Goal: Transaction & Acquisition: Book appointment/travel/reservation

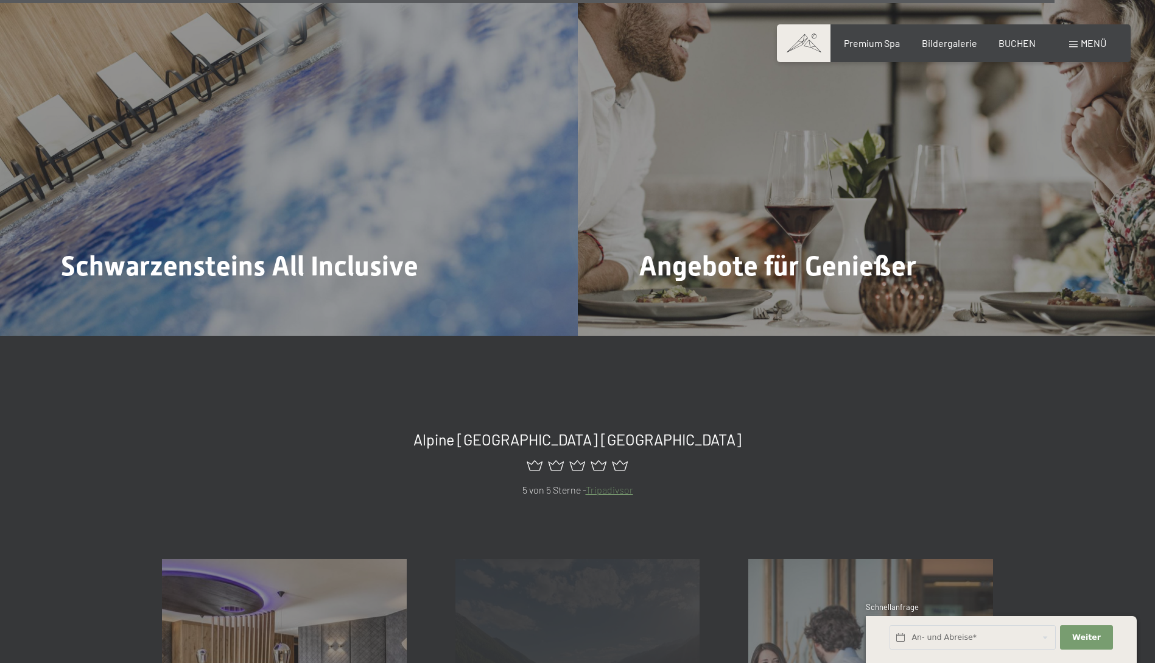
scroll to position [5664, 0]
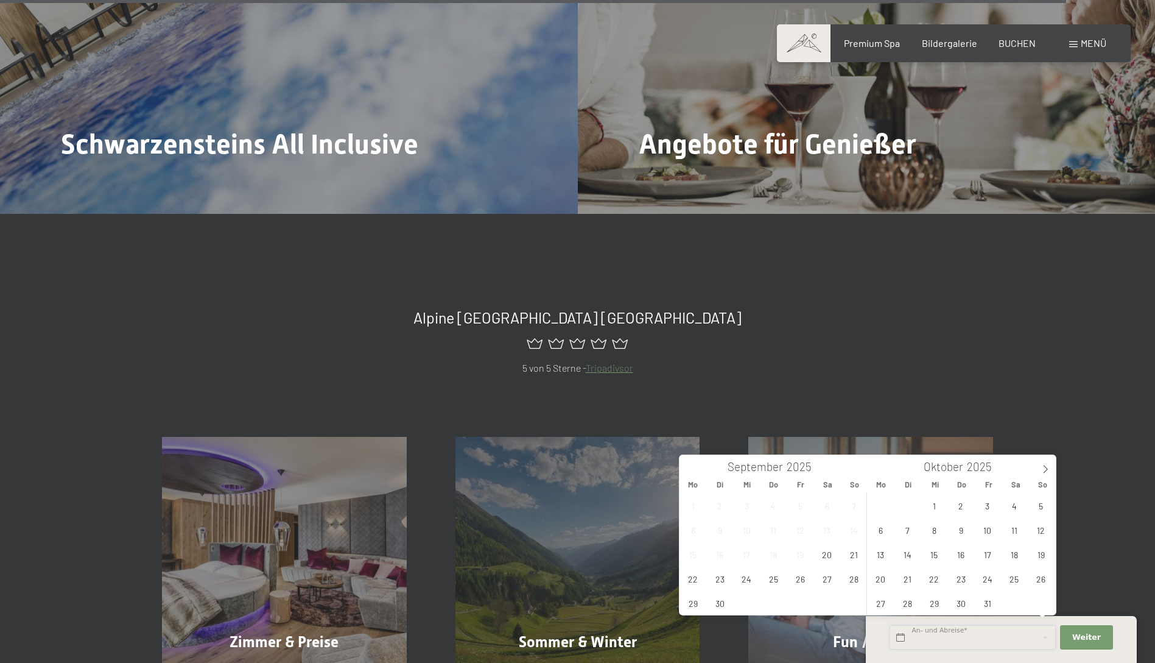
click at [951, 632] on input "text" at bounding box center [973, 637] width 166 height 25
click at [1045, 471] on icon at bounding box center [1045, 469] width 9 height 9
click at [1046, 470] on icon at bounding box center [1045, 469] width 9 height 9
click at [696, 553] on span "10" at bounding box center [694, 554] width 24 height 24
click at [770, 552] on span "13" at bounding box center [774, 554] width 24 height 24
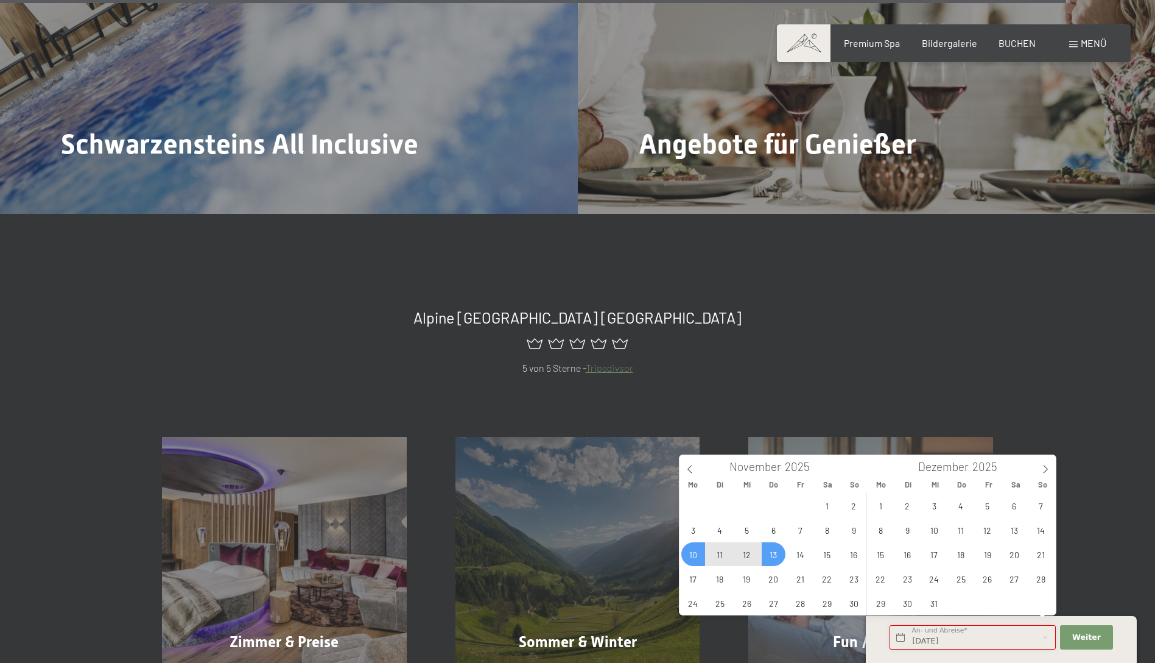
type input "[DATE] - Do. [DATE]"
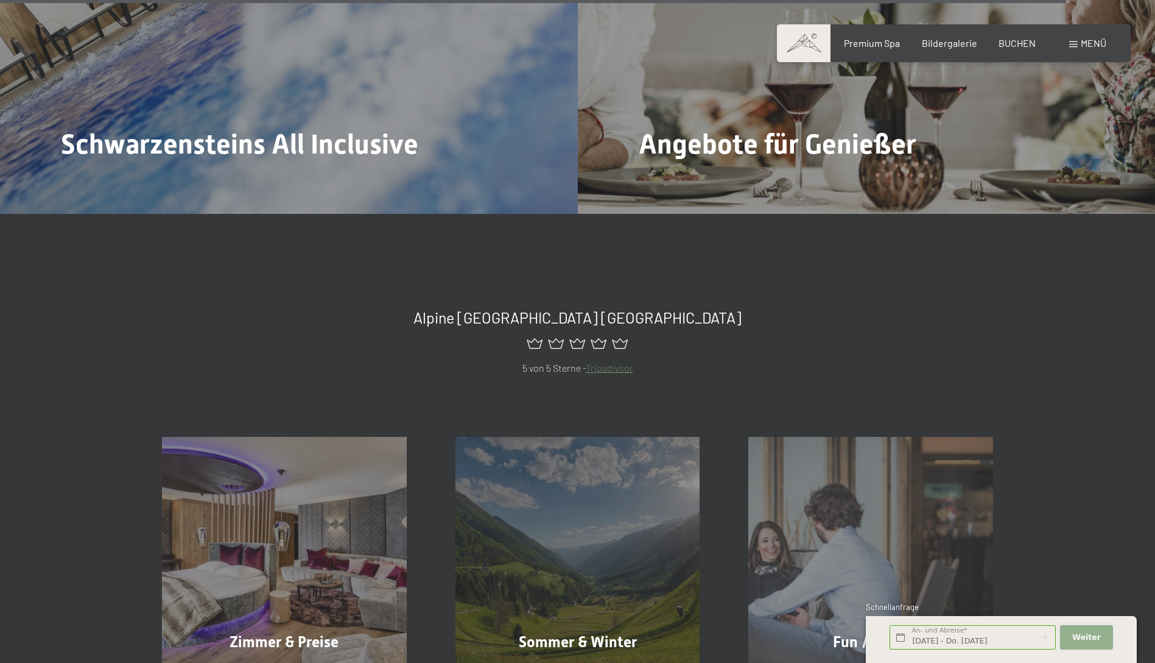
click at [1088, 632] on span "Weiter" at bounding box center [1087, 637] width 29 height 11
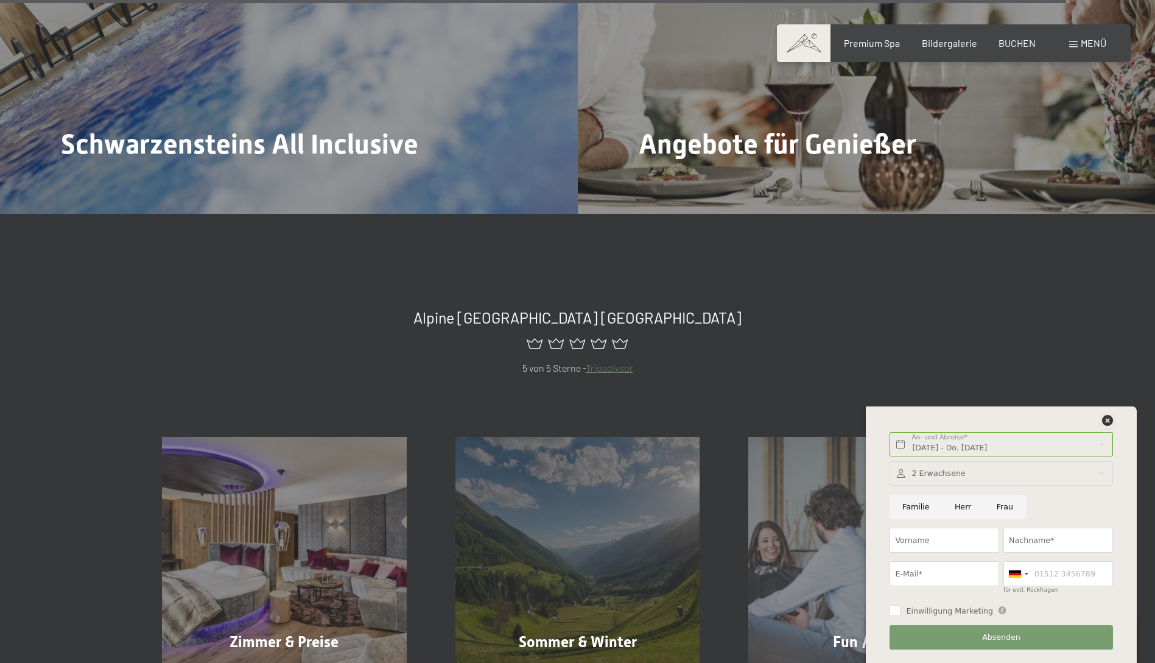
drag, startPoint x: 1107, startPoint y: 423, endPoint x: 1041, endPoint y: 166, distance: 265.9
click at [1107, 423] on icon at bounding box center [1107, 420] width 11 height 11
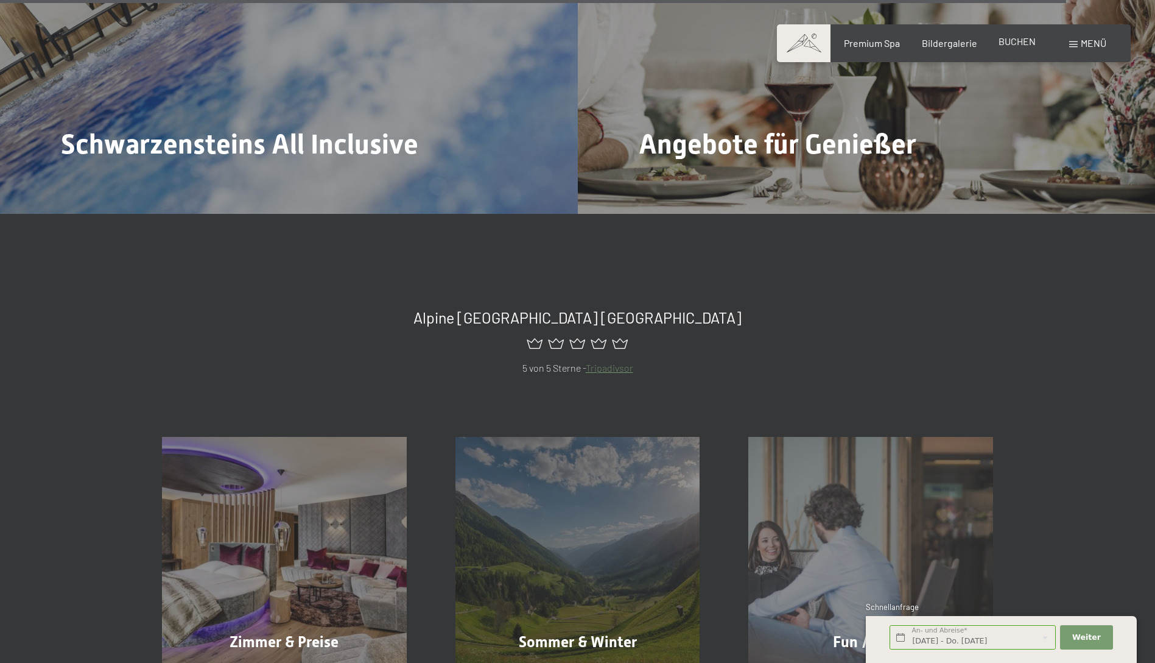
click at [1014, 43] on span "BUCHEN" at bounding box center [1017, 41] width 37 height 12
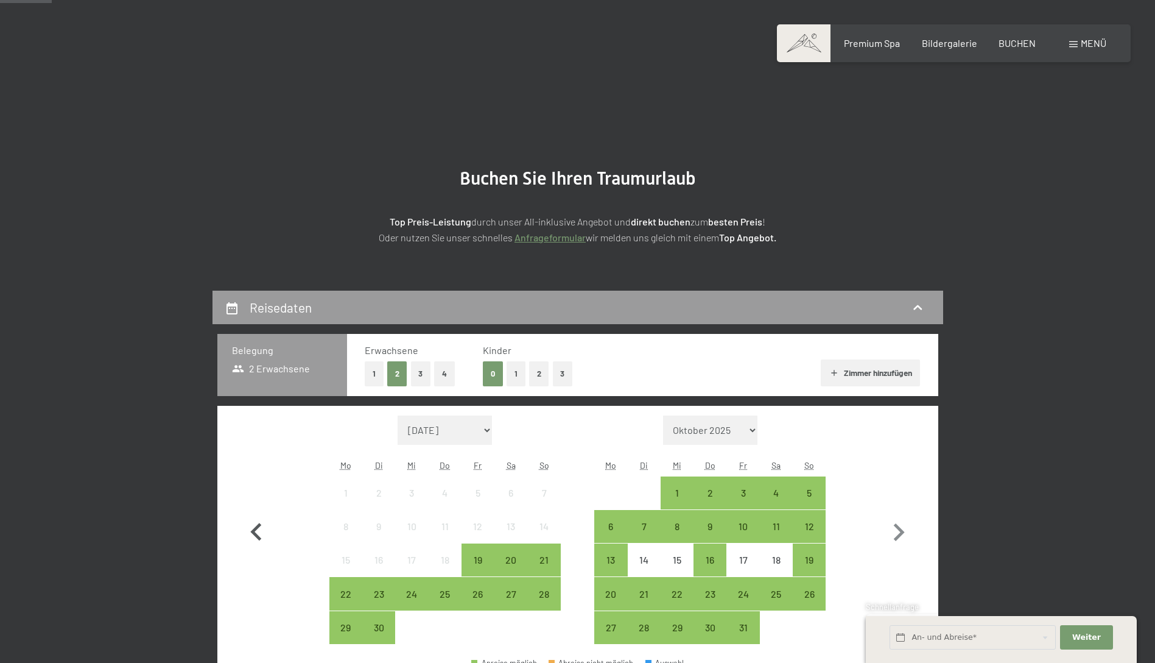
scroll to position [244, 0]
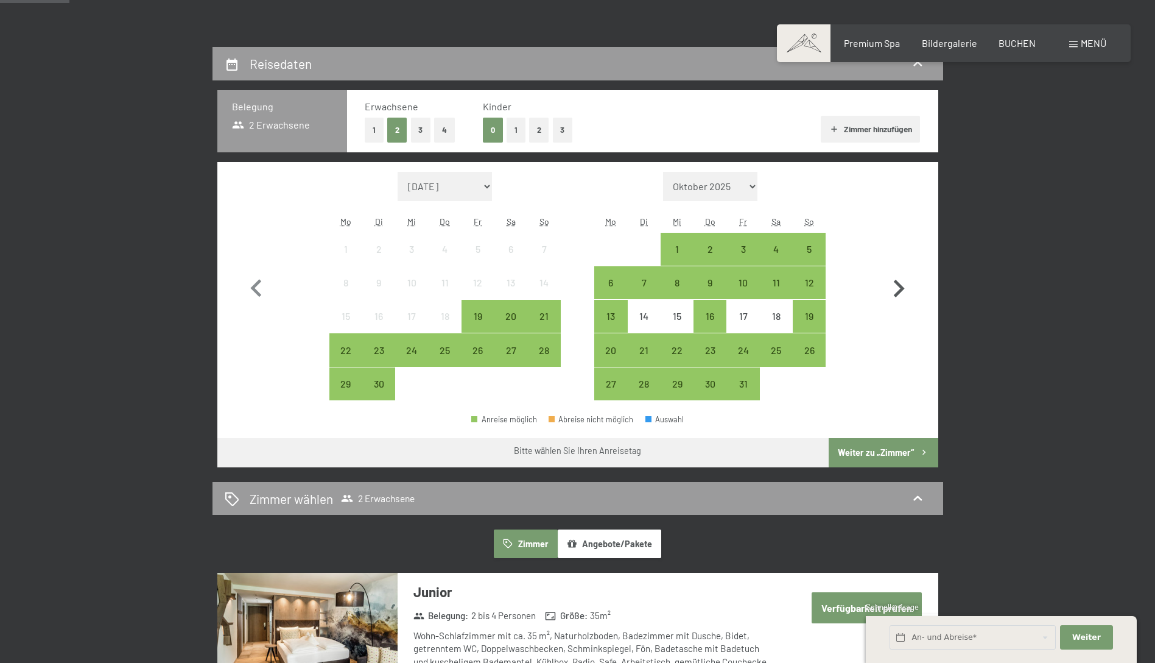
click at [901, 289] on icon "button" at bounding box center [899, 289] width 11 height 18
select select "2025-10-01"
select select "2025-11-01"
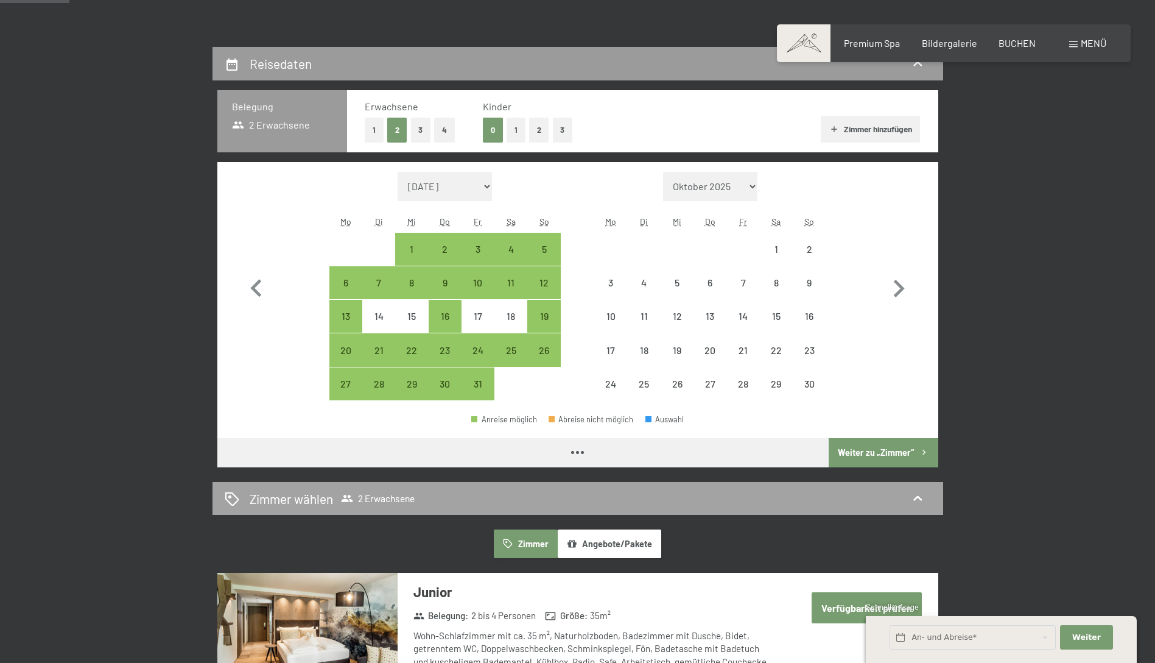
select select "2025-10-01"
select select "2025-11-01"
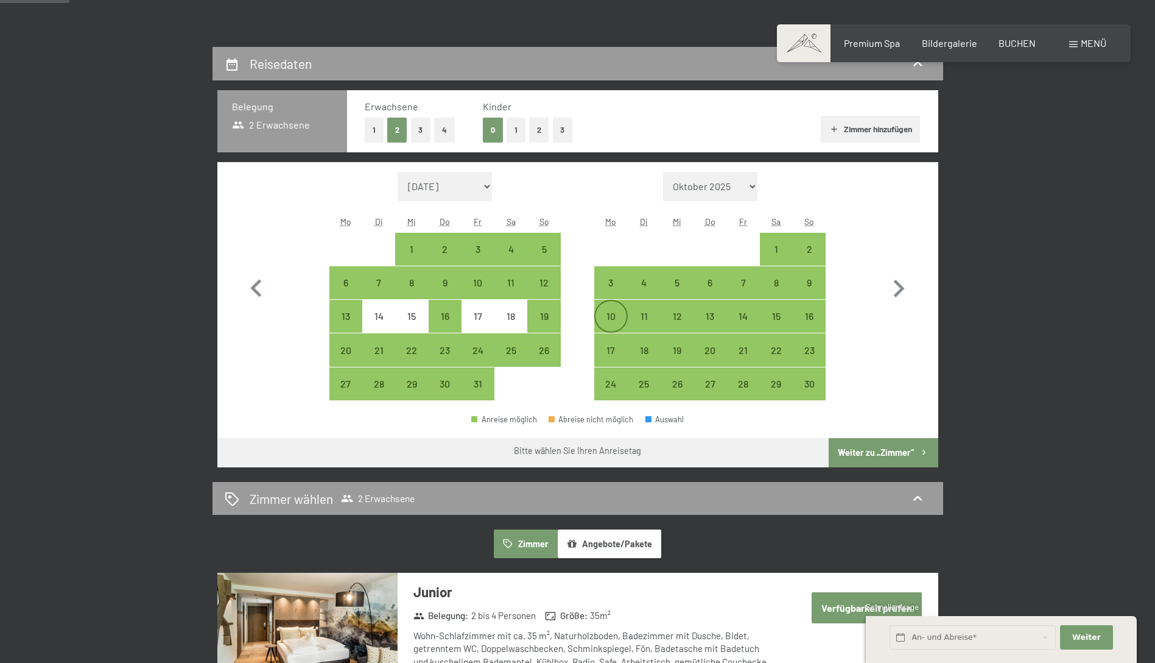
click at [610, 319] on div "10" at bounding box center [611, 326] width 30 height 30
select select "2025-10-01"
select select "2025-11-01"
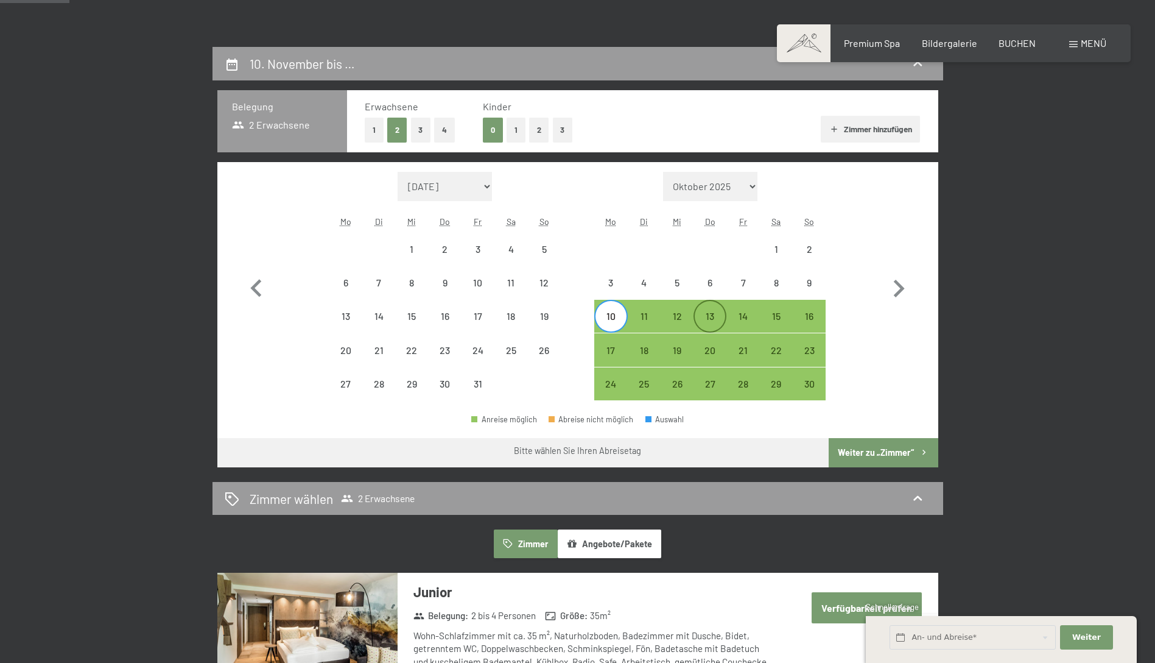
click at [698, 316] on div "13" at bounding box center [710, 326] width 30 height 30
select select "2025-10-01"
select select "2025-11-01"
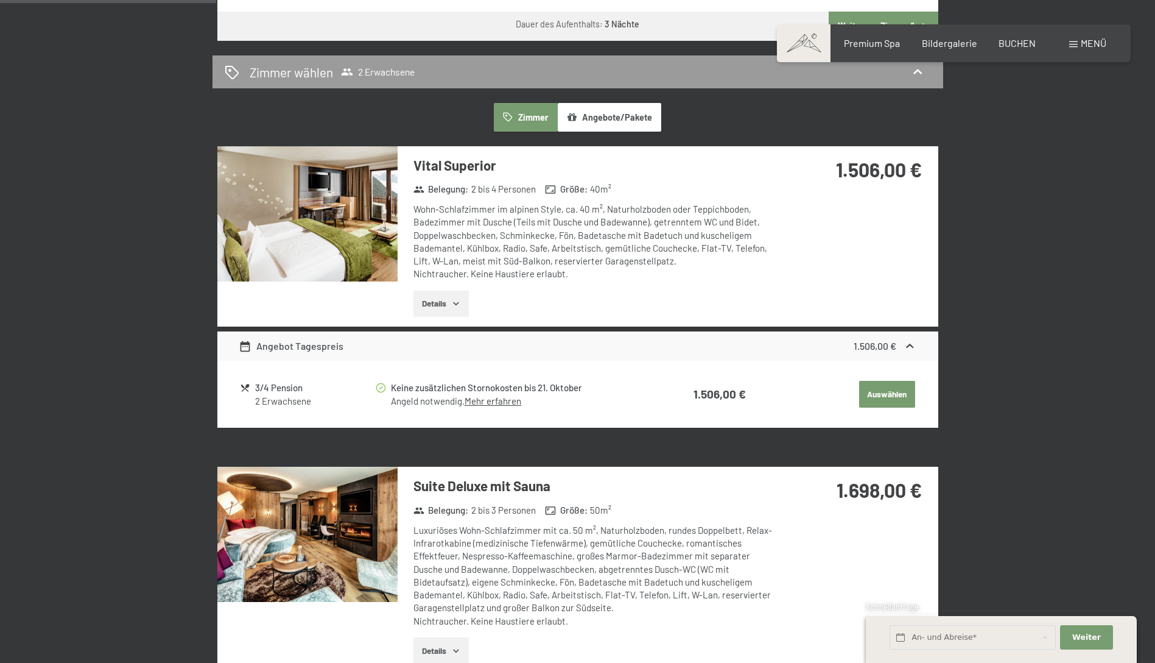
scroll to position [731, 0]
